Goal: Task Accomplishment & Management: Use online tool/utility

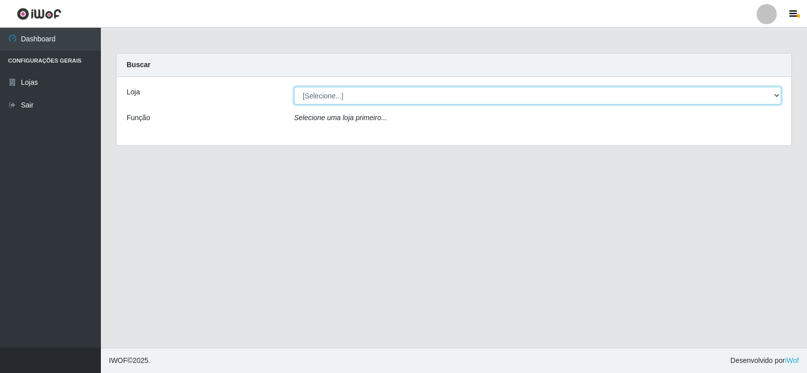
click at [318, 94] on select "[Selecione...] Rede Compras Supermercados - LOJA 2" at bounding box center [537, 96] width 487 height 18
select select "161"
click at [294, 87] on select "[Selecione...] Rede Compras Supermercados - LOJA 2" at bounding box center [537, 96] width 487 height 18
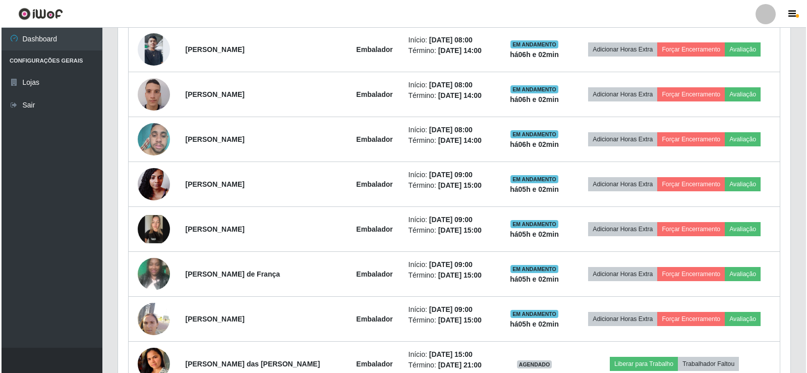
scroll to position [454, 0]
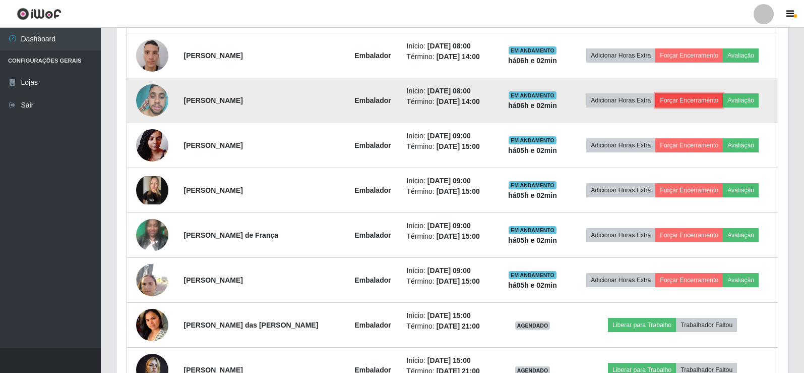
click at [689, 102] on button "Forçar Encerramento" at bounding box center [690, 100] width 68 height 14
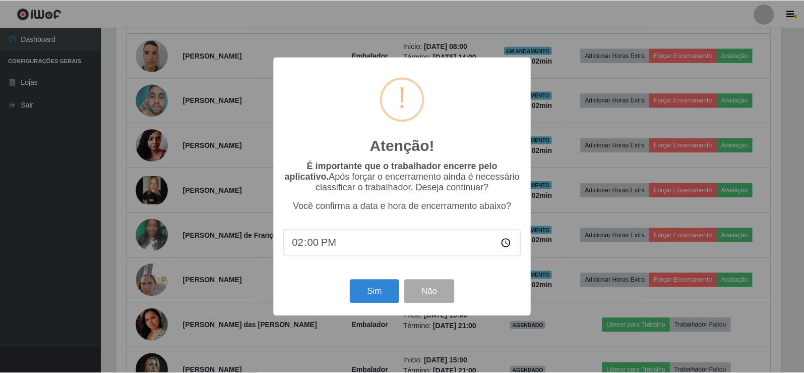
scroll to position [209, 667]
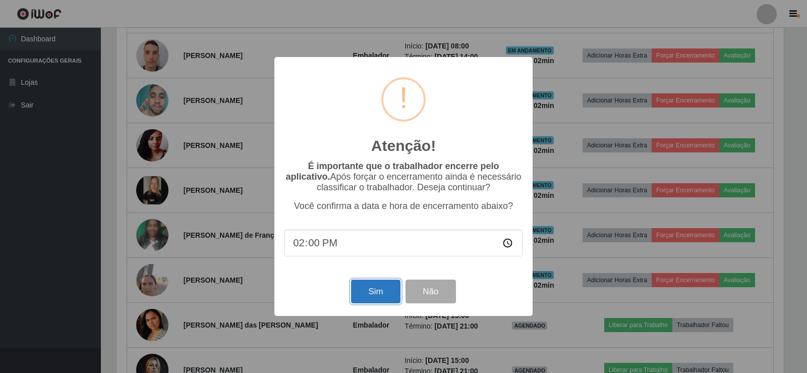
click at [387, 293] on button "Sim" at bounding box center [375, 291] width 49 height 24
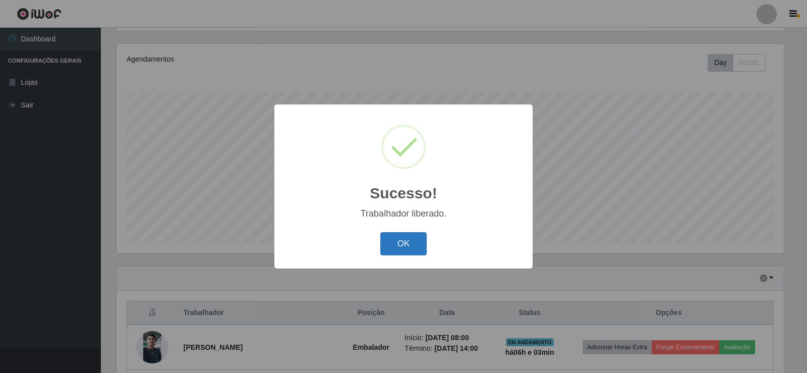
click at [403, 242] on button "OK" at bounding box center [403, 244] width 47 height 24
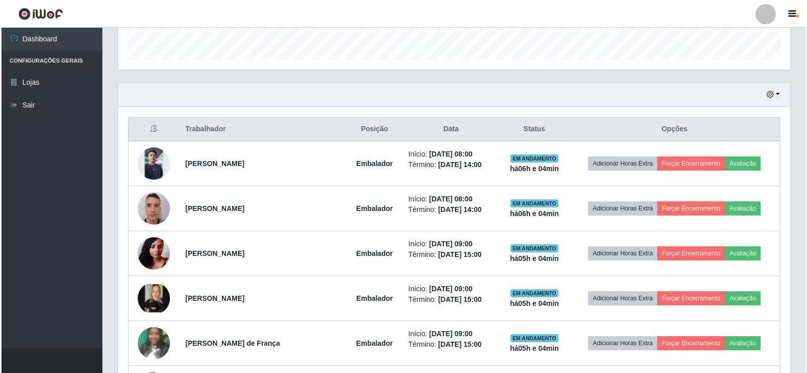
scroll to position [319, 0]
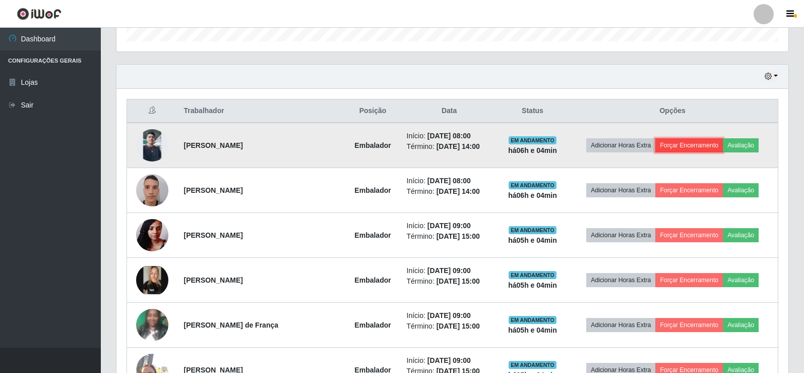
click at [679, 143] on button "Forçar Encerramento" at bounding box center [690, 145] width 68 height 14
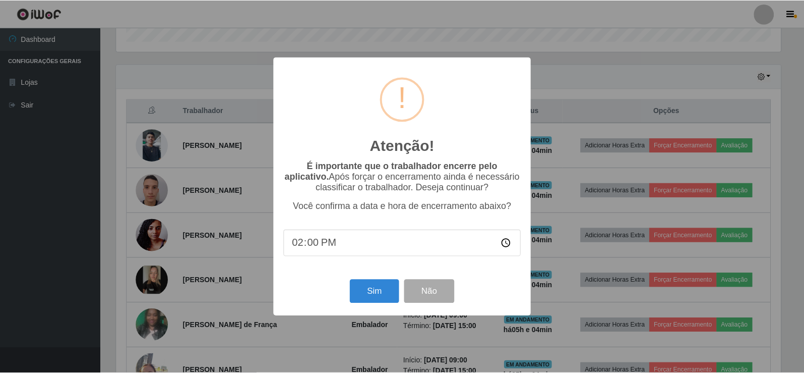
scroll to position [209, 667]
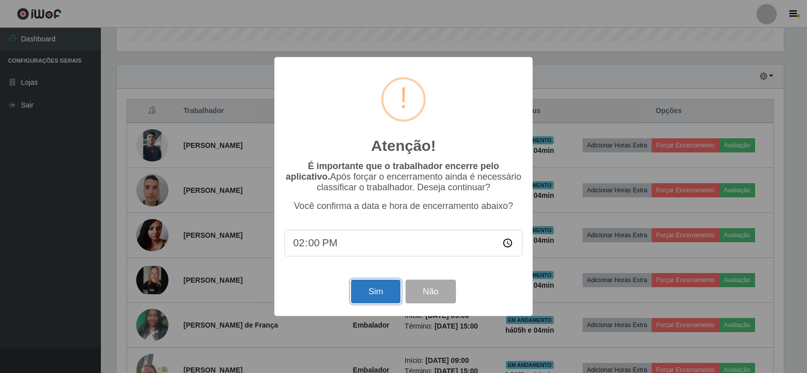
click at [375, 292] on button "Sim" at bounding box center [375, 291] width 49 height 24
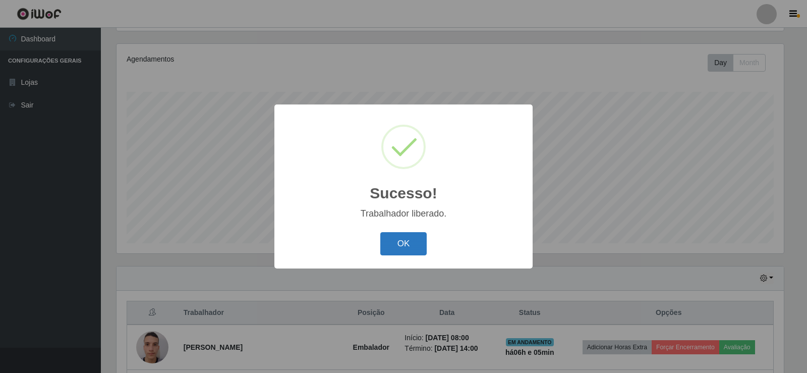
click at [409, 249] on button "OK" at bounding box center [403, 244] width 47 height 24
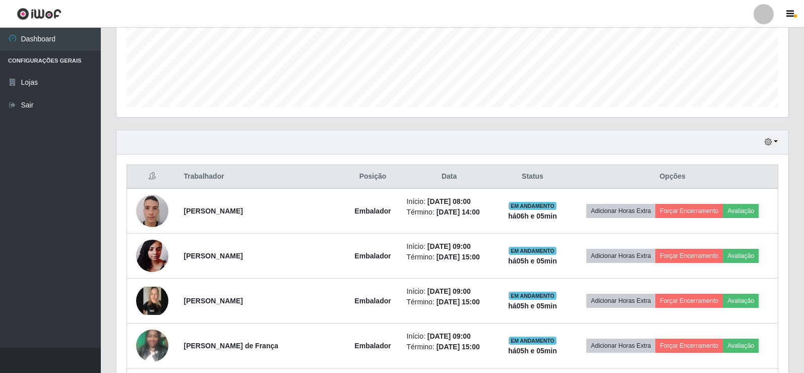
scroll to position [269, 0]
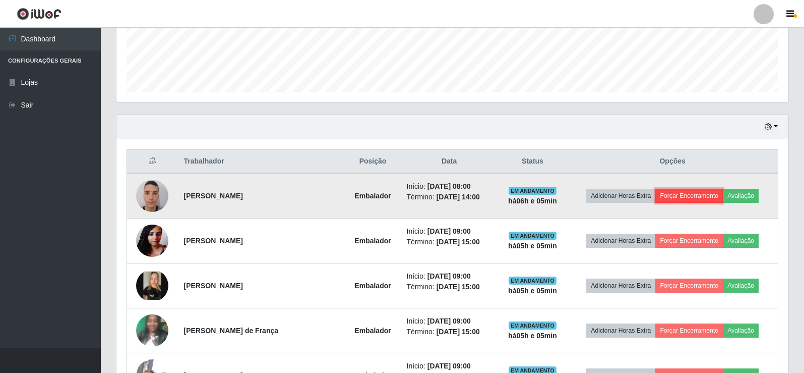
click at [680, 199] on button "Forçar Encerramento" at bounding box center [690, 196] width 68 height 14
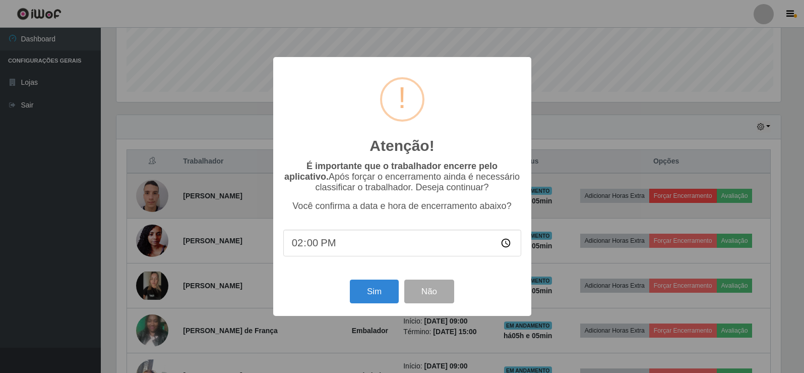
scroll to position [209, 667]
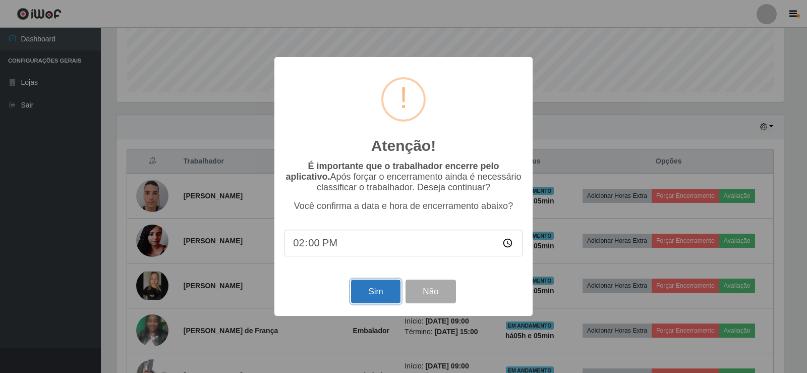
click at [370, 297] on button "Sim" at bounding box center [375, 291] width 49 height 24
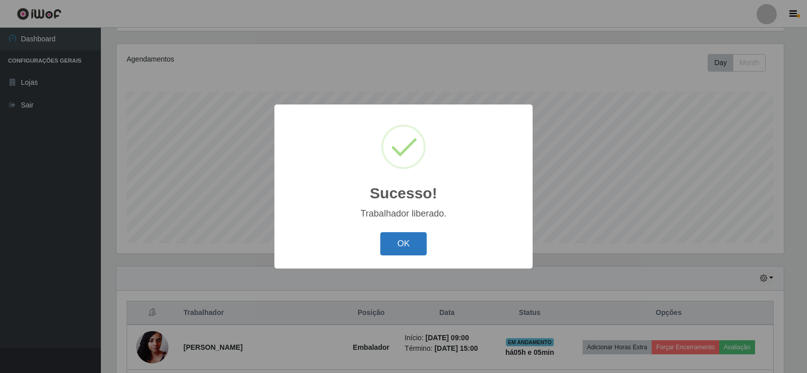
click at [414, 251] on button "OK" at bounding box center [403, 244] width 47 height 24
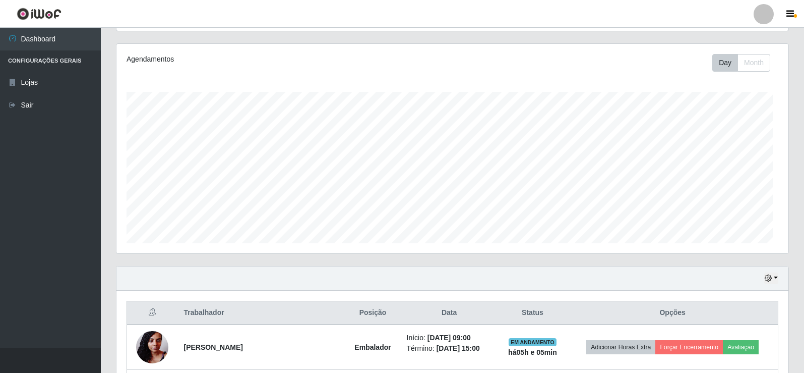
scroll to position [209, 672]
click at [683, 12] on header "Perfil Alterar Senha Sair" at bounding box center [402, 14] width 804 height 28
